Goal: Information Seeking & Learning: Learn about a topic

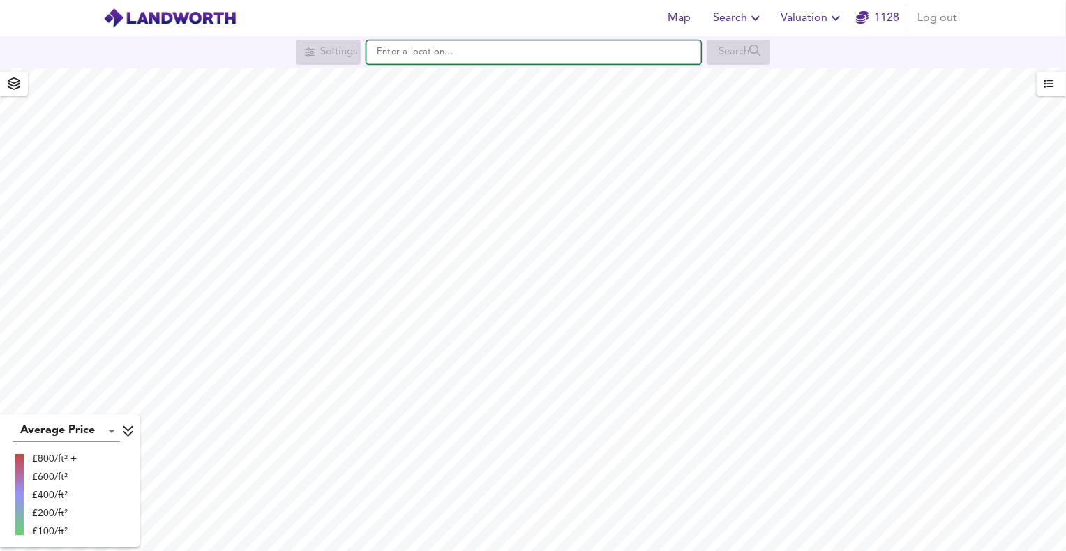
click at [398, 56] on input "text" at bounding box center [533, 52] width 335 height 24
paste input "PE8 5TG"
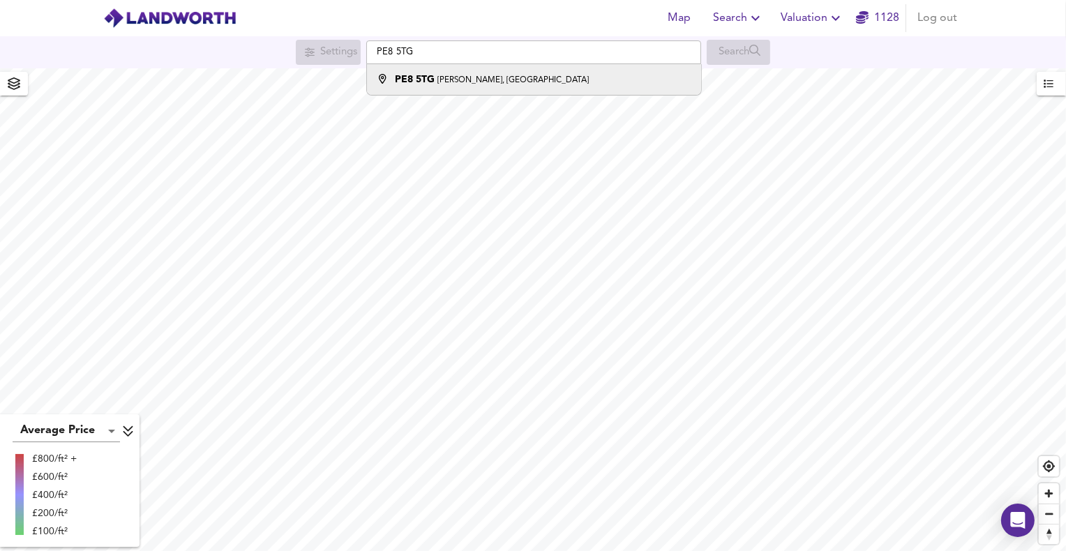
click at [418, 89] on li "PE8 5TG [PERSON_NAME], [GEOGRAPHIC_DATA]" at bounding box center [533, 79] width 333 height 31
type input "[PERSON_NAME][STREET_ADDRESS]"
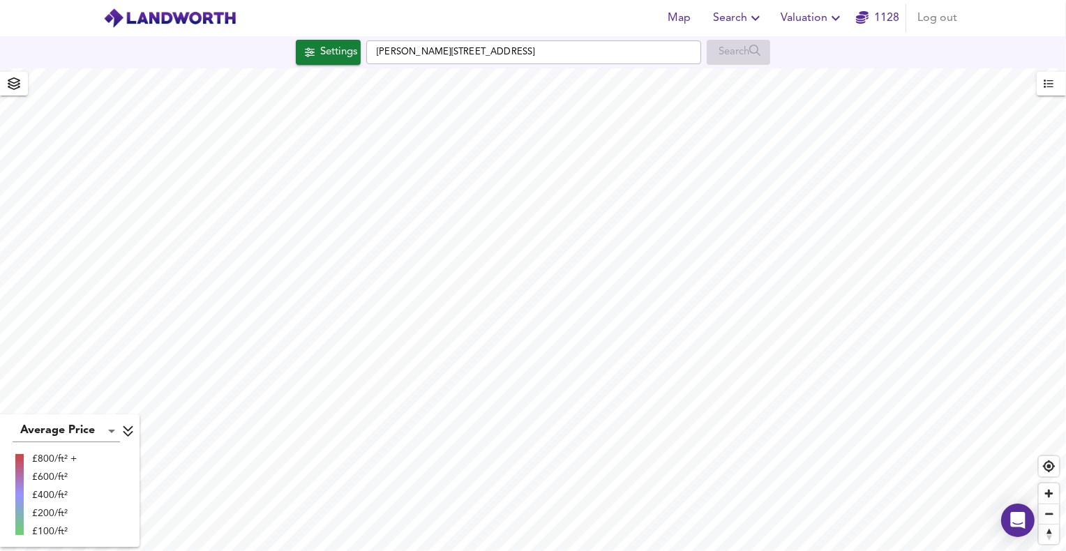
checkbox input "false"
checkbox input "true"
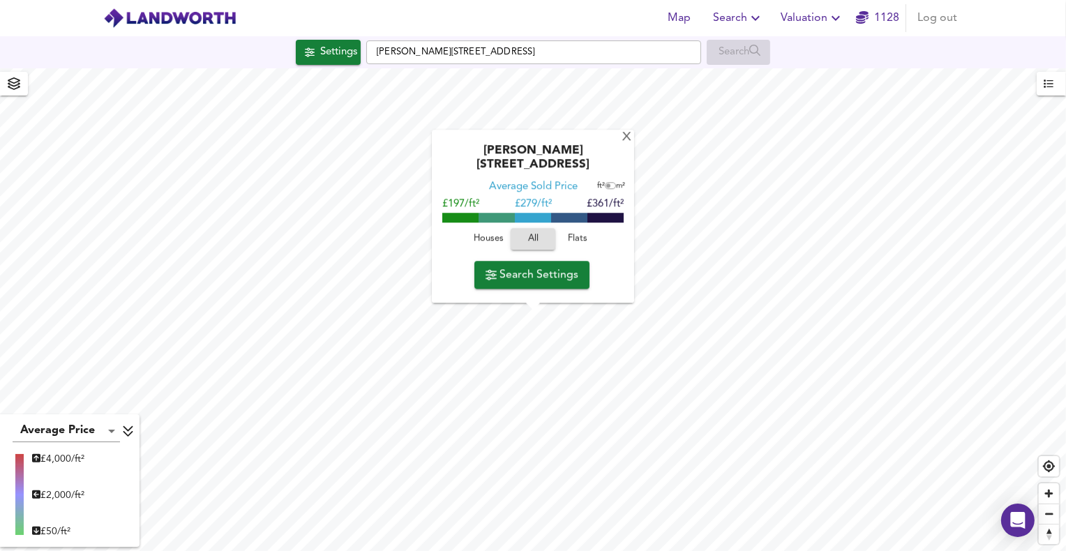
click at [503, 243] on span "Houses" at bounding box center [488, 240] width 38 height 16
